Goal: Task Accomplishment & Management: Manage account settings

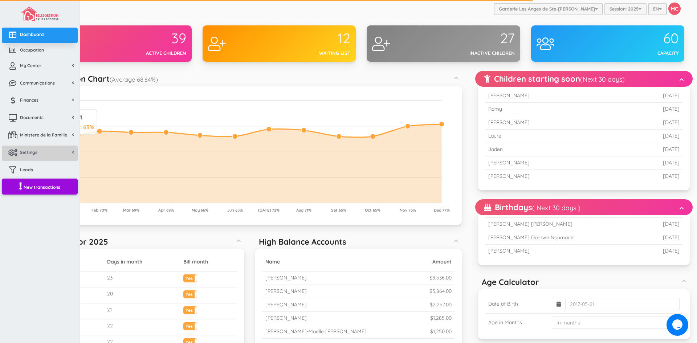
scroll to position [109, 0]
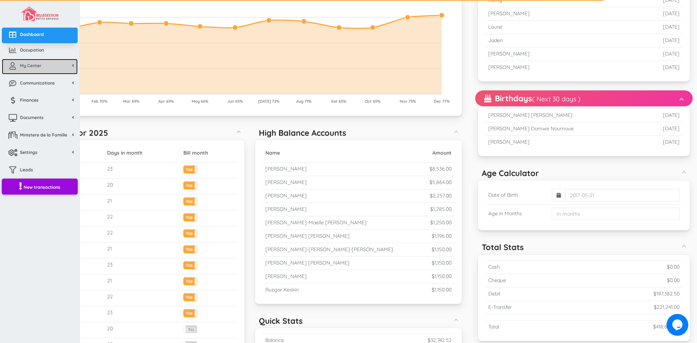
click at [37, 68] on span "My Center" at bounding box center [30, 65] width 21 height 6
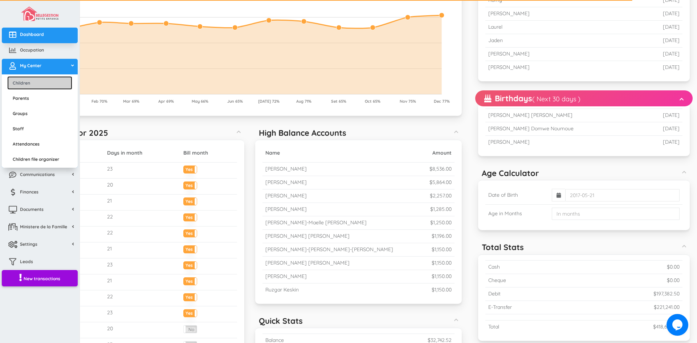
click at [32, 84] on link "Children" at bounding box center [39, 82] width 65 height 13
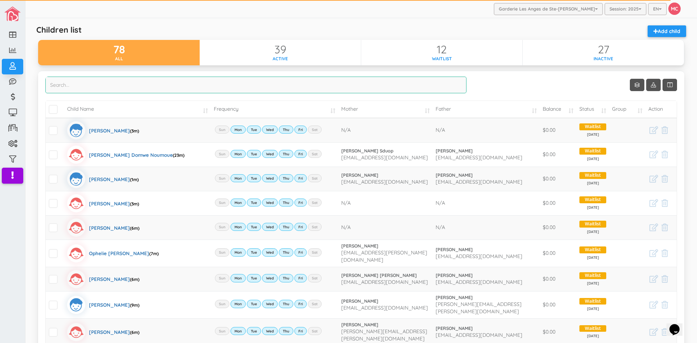
click at [66, 88] on input "search" at bounding box center [255, 85] width 421 height 17
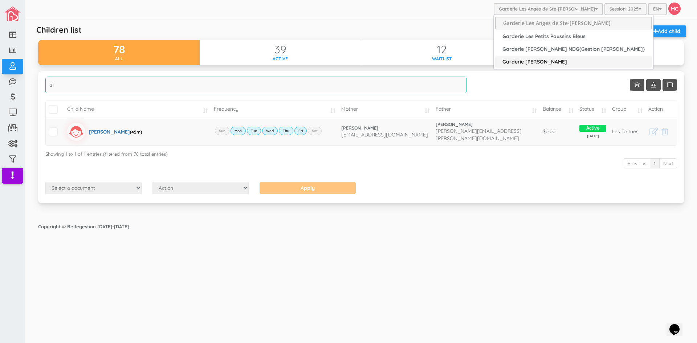
type input "zi"
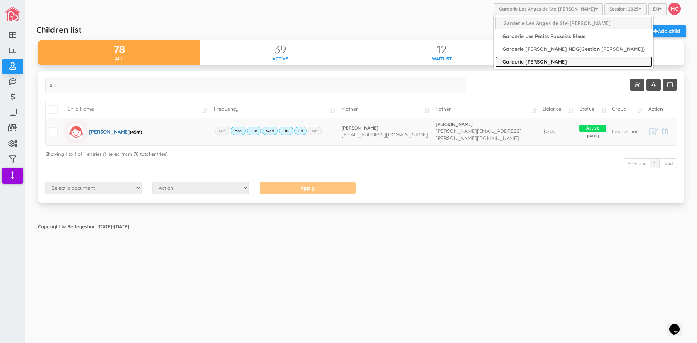
click at [553, 57] on link "Garderie [PERSON_NAME]" at bounding box center [573, 61] width 157 height 11
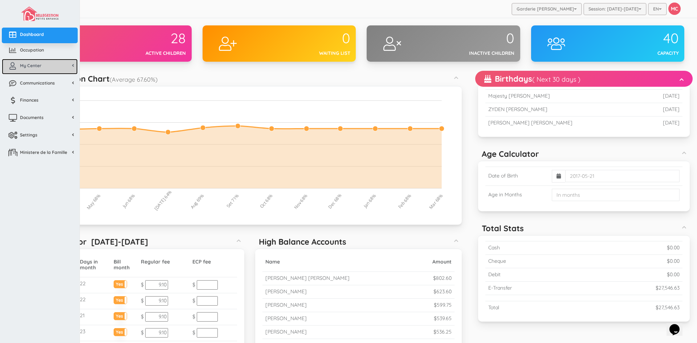
click at [35, 64] on span "My Center" at bounding box center [30, 65] width 21 height 6
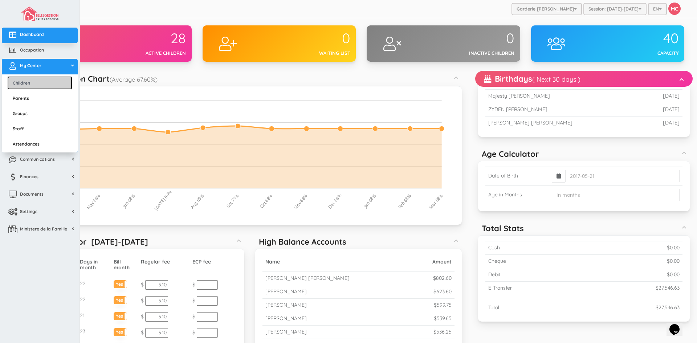
click at [32, 82] on link "Children" at bounding box center [39, 82] width 65 height 13
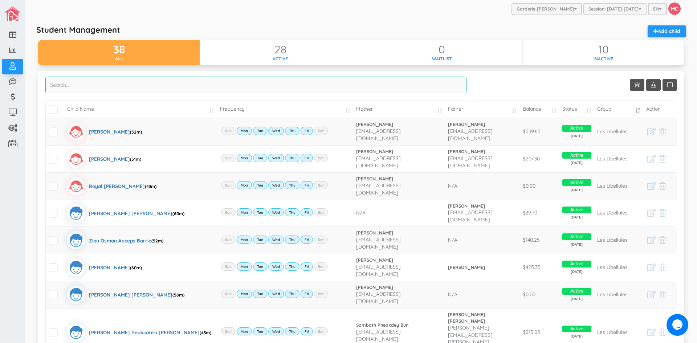
click at [53, 85] on input "search" at bounding box center [255, 85] width 421 height 17
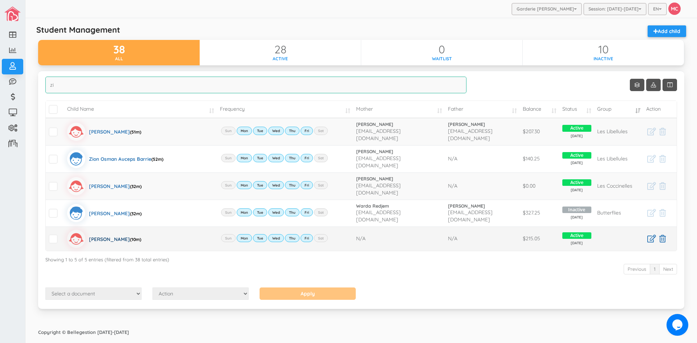
type input "zi"
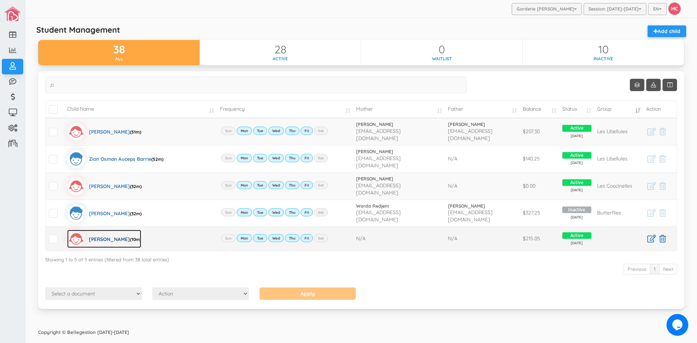
click at [103, 230] on div "Zimal Jabeen (10m)" at bounding box center [115, 239] width 52 height 18
click at [96, 230] on div "Zimal Jabeen (10m)" at bounding box center [115, 239] width 52 height 18
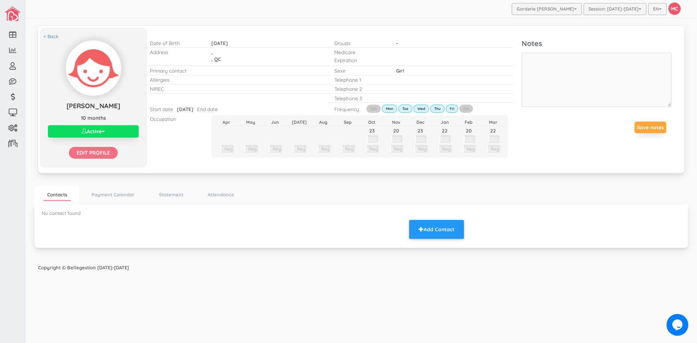
click at [96, 152] on input "Edit profile" at bounding box center [93, 153] width 49 height 12
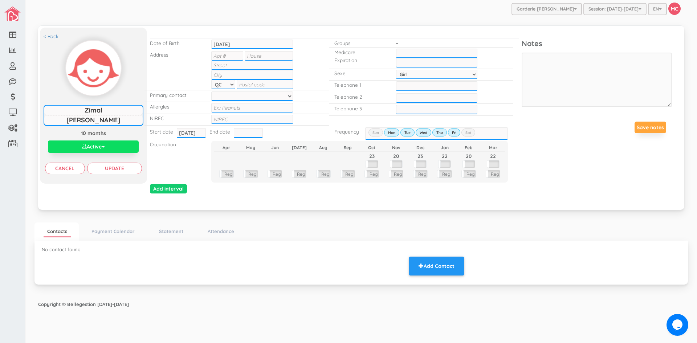
click at [250, 53] on input "text" at bounding box center [269, 55] width 48 height 9
type input "5059"
type input "Av Montclair"
click at [216, 76] on input "text" at bounding box center [251, 74] width 81 height 9
type input "Montreal"
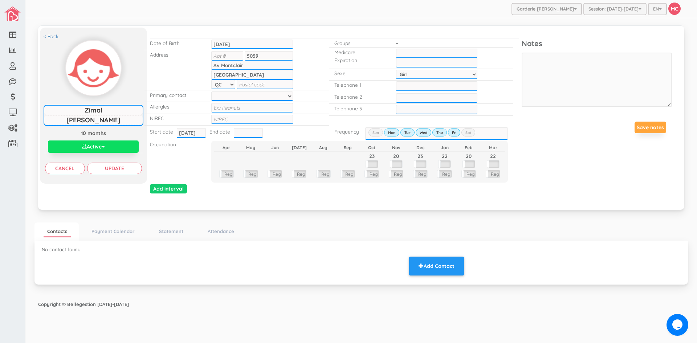
click at [240, 86] on input "text" at bounding box center [265, 84] width 56 height 9
click at [225, 96] on select at bounding box center [251, 95] width 81 height 9
click at [217, 118] on input "text" at bounding box center [251, 119] width 81 height 9
type input "1202404211116"
click at [255, 90] on div at bounding box center [252, 95] width 92 height 11
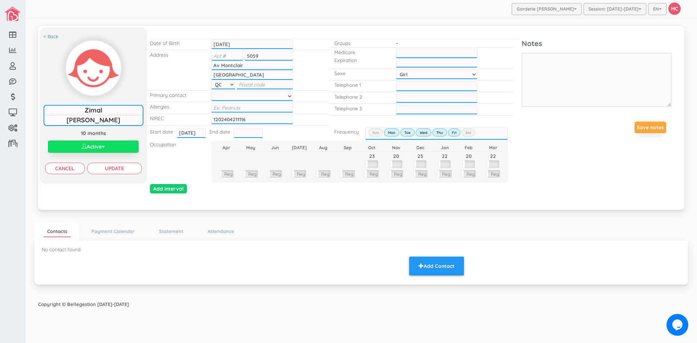
click at [243, 83] on input "text" at bounding box center [265, 84] width 56 height 9
type input "H4v 2K7"
click at [216, 109] on input "text" at bounding box center [251, 107] width 81 height 9
type input "NONE"
click at [399, 83] on input "___-___-____" at bounding box center [436, 85] width 81 height 9
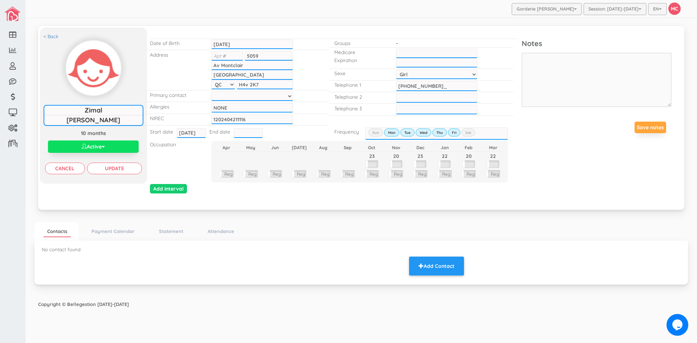
type input "514-779-5216"
type input "___-___-____"
click at [408, 98] on input "___-___-____" at bounding box center [436, 97] width 81 height 9
click at [432, 264] on button "Add Contact" at bounding box center [436, 266] width 55 height 19
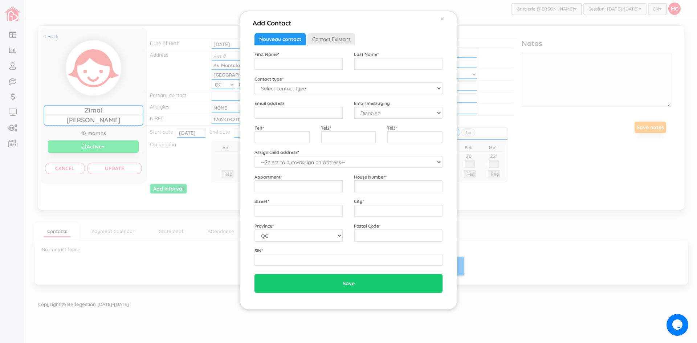
click at [127, 169] on div "Add Contact × Close Nouveau contact Contact Existant Existing Contacts --Select…" at bounding box center [348, 171] width 697 height 343
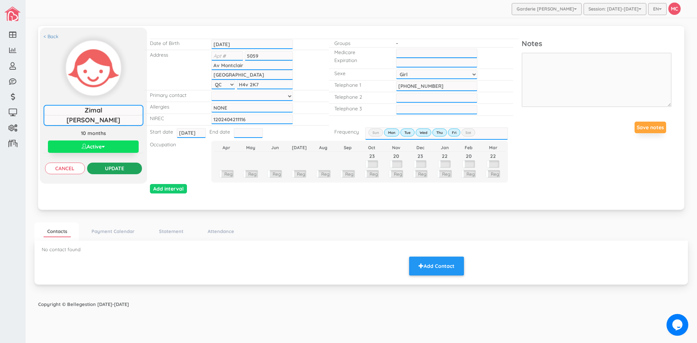
click at [126, 169] on input "Update" at bounding box center [114, 169] width 55 height 12
click at [109, 167] on input "Update" at bounding box center [114, 169] width 55 height 12
click at [108, 166] on input "Update" at bounding box center [114, 169] width 55 height 12
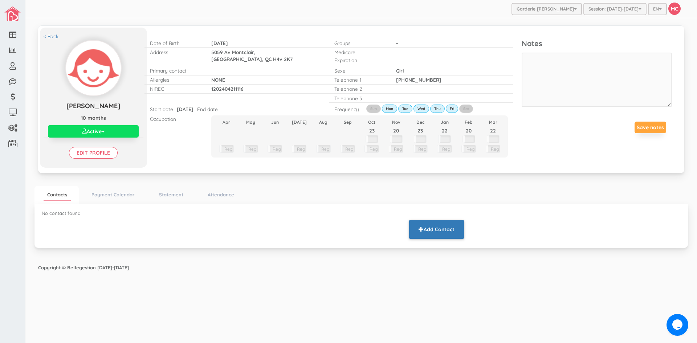
click at [436, 230] on button "Add Contact" at bounding box center [436, 229] width 55 height 19
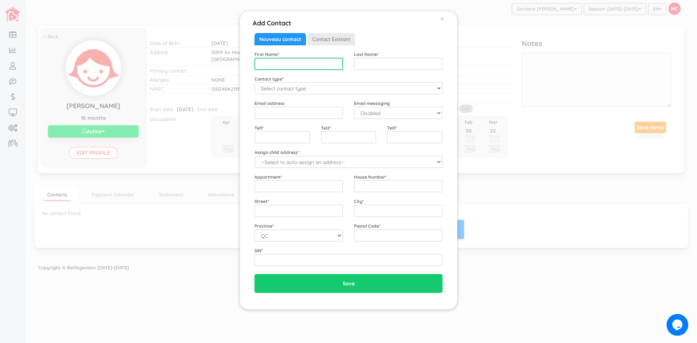
click at [275, 65] on input "text" at bounding box center [298, 64] width 89 height 12
type input "Mehwish"
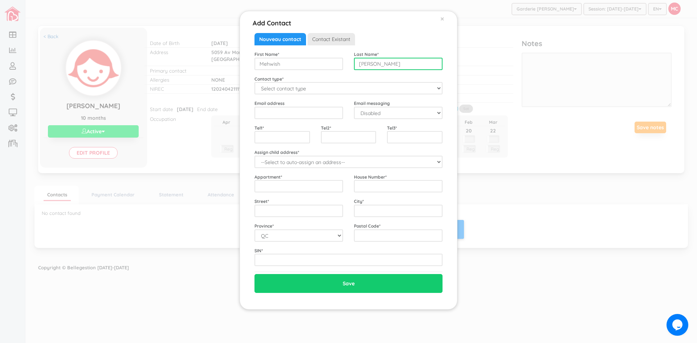
type input "Jabeen"
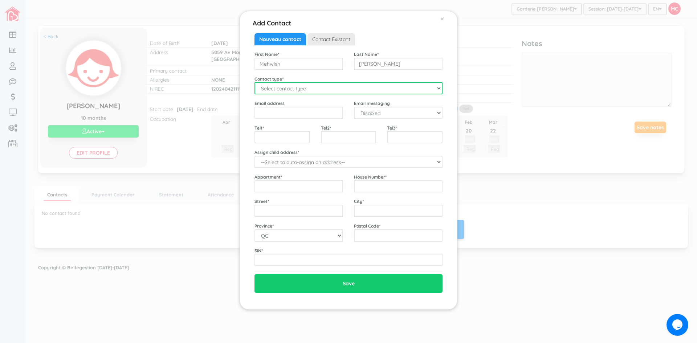
click at [359, 89] on select "Select contact type Mother Father Emergency" at bounding box center [348, 88] width 188 height 12
select select "Mother"
click at [254, 82] on select "Select contact type Mother Father Emergency" at bounding box center [348, 88] width 188 height 12
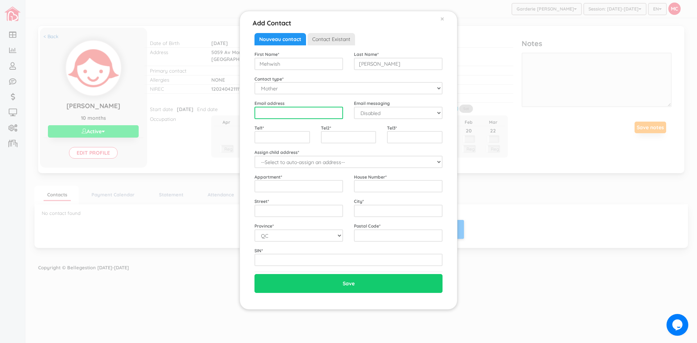
click at [264, 117] on input "email" at bounding box center [298, 113] width 89 height 12
type input "mevjabeen@gmail.com"
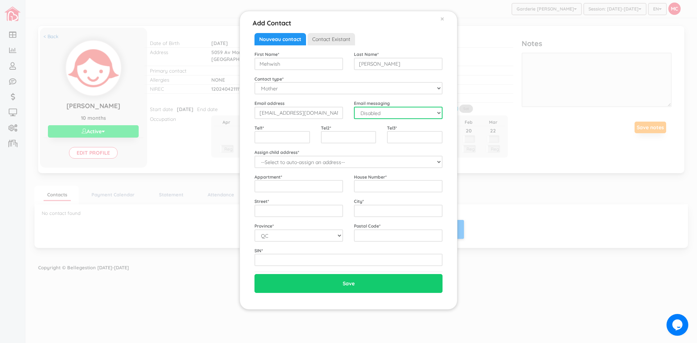
click at [440, 110] on select "Disabled Enabled" at bounding box center [398, 113] width 89 height 12
select select "1"
click at [354, 107] on select "Disabled Enabled" at bounding box center [398, 113] width 89 height 12
click at [256, 139] on input "text" at bounding box center [282, 137] width 56 height 12
type input "5147795216"
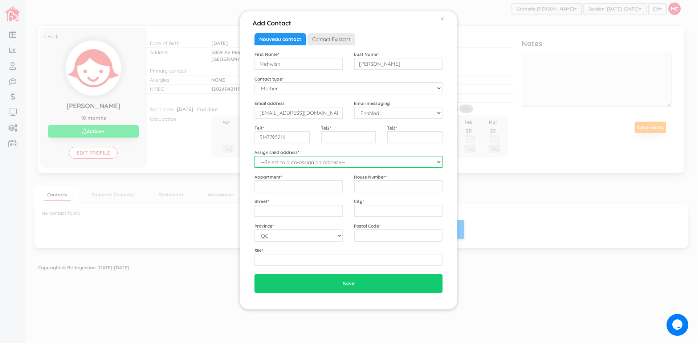
click at [434, 161] on select "--Select to auto-assign an address-- Zimal (5059 Av Montclair, Montreal, QC, H4…" at bounding box center [348, 162] width 188 height 12
select select "2326"
click at [254, 156] on select "--Select to auto-assign an address-- Zimal (5059 Av Montclair, Montreal, QC, H4…" at bounding box center [348, 162] width 188 height 12
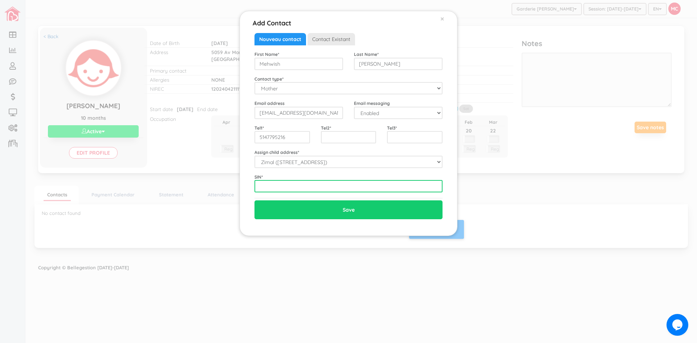
click at [266, 188] on input "text" at bounding box center [348, 186] width 188 height 12
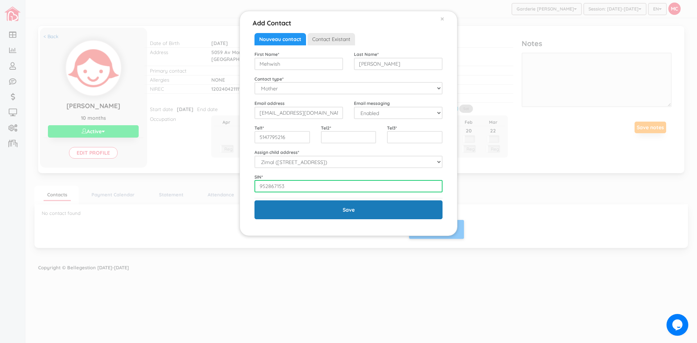
type input "952867153"
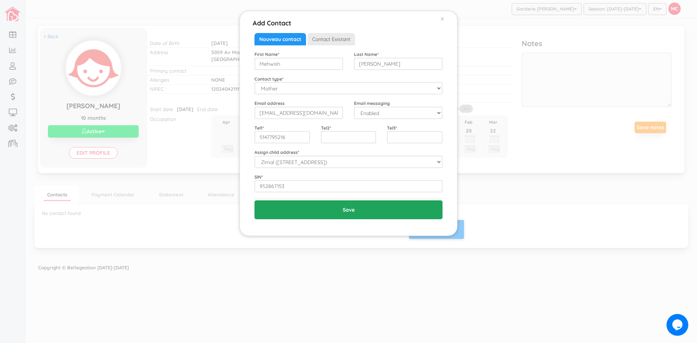
click at [367, 207] on input "Save" at bounding box center [348, 209] width 188 height 19
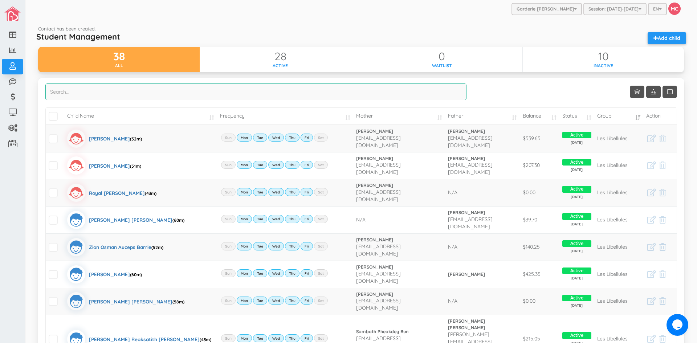
click at [53, 91] on input "search" at bounding box center [255, 91] width 421 height 17
click at [64, 91] on input "search" at bounding box center [255, 91] width 421 height 17
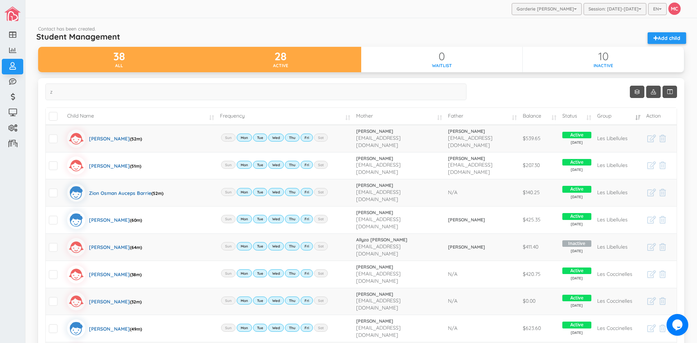
click at [270, 60] on div "28" at bounding box center [281, 56] width 162 height 12
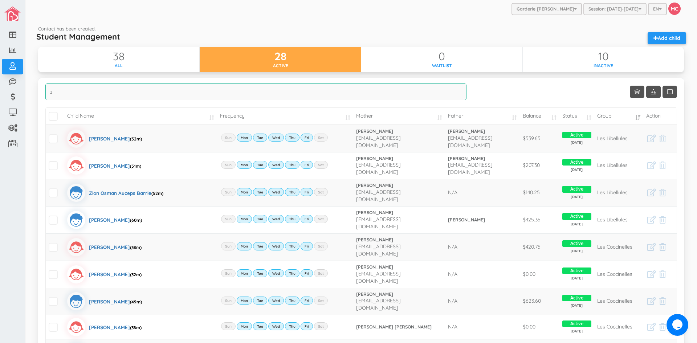
click at [57, 94] on input "z" at bounding box center [255, 91] width 421 height 17
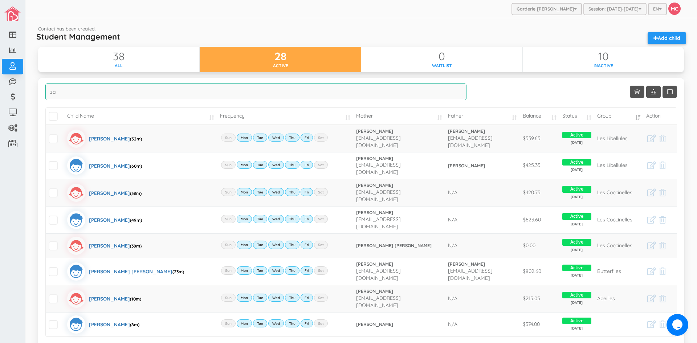
type input "z"
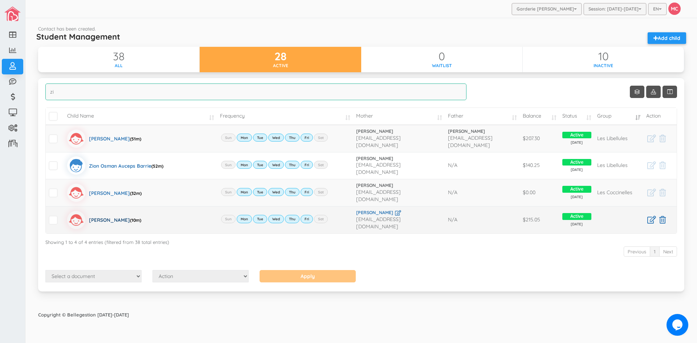
type input "zi"
click at [103, 211] on div "Zimal Jabeen (10m)" at bounding box center [115, 220] width 52 height 18
